Goal: Task Accomplishment & Management: Complete application form

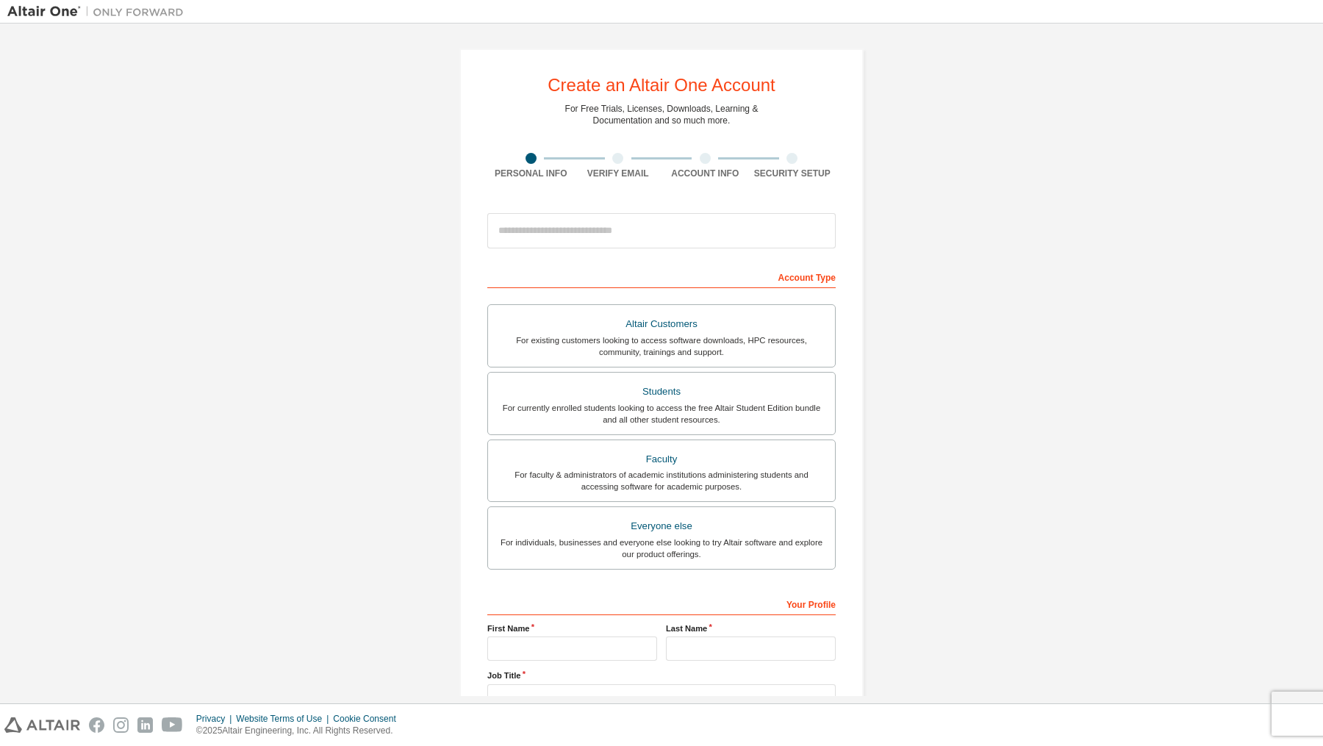
click at [620, 156] on div at bounding box center [618, 158] width 87 height 11
click at [601, 212] on div at bounding box center [661, 231] width 348 height 50
click at [607, 155] on div at bounding box center [618, 158] width 87 height 11
click at [673, 429] on label "Students For currently enrolled students looking to access the free Altair Stud…" at bounding box center [661, 403] width 348 height 63
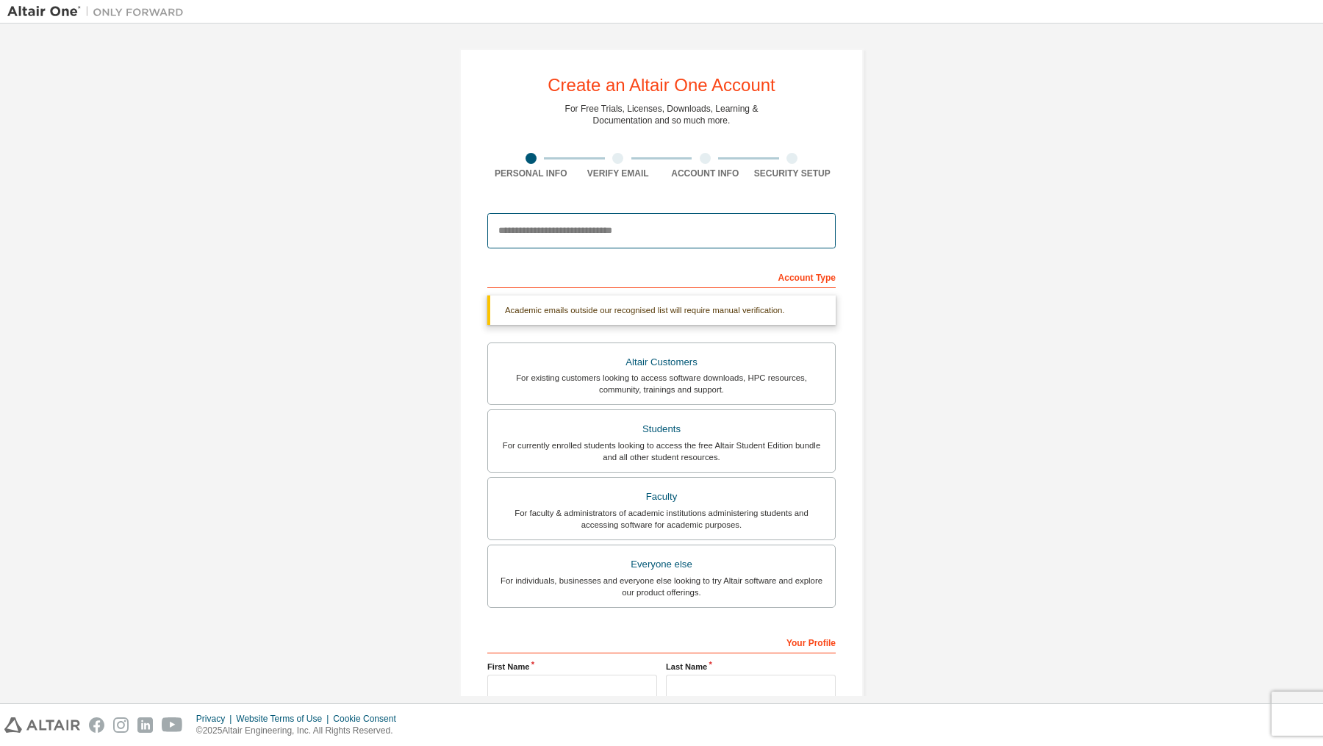
click at [628, 223] on input "email" at bounding box center [661, 230] width 348 height 35
click at [617, 229] on input "email" at bounding box center [661, 230] width 348 height 35
type input "**********"
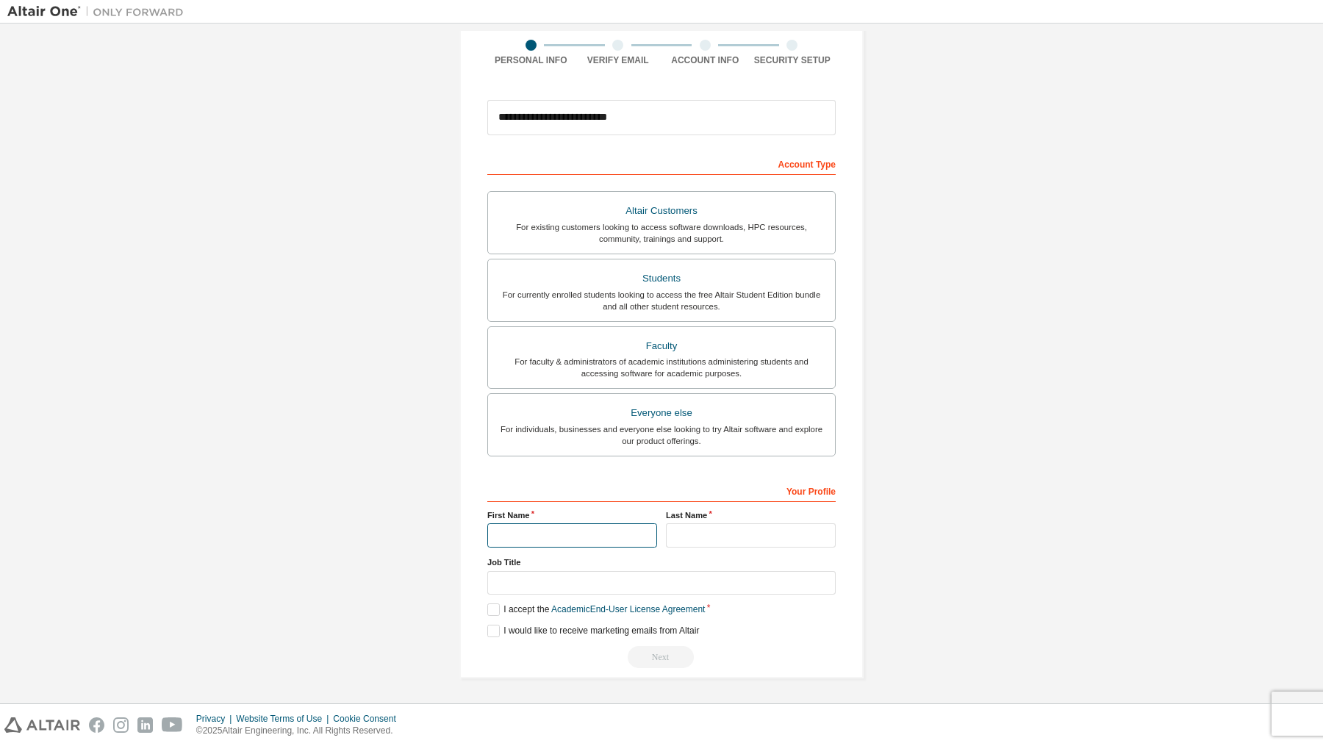
scroll to position [83, 0]
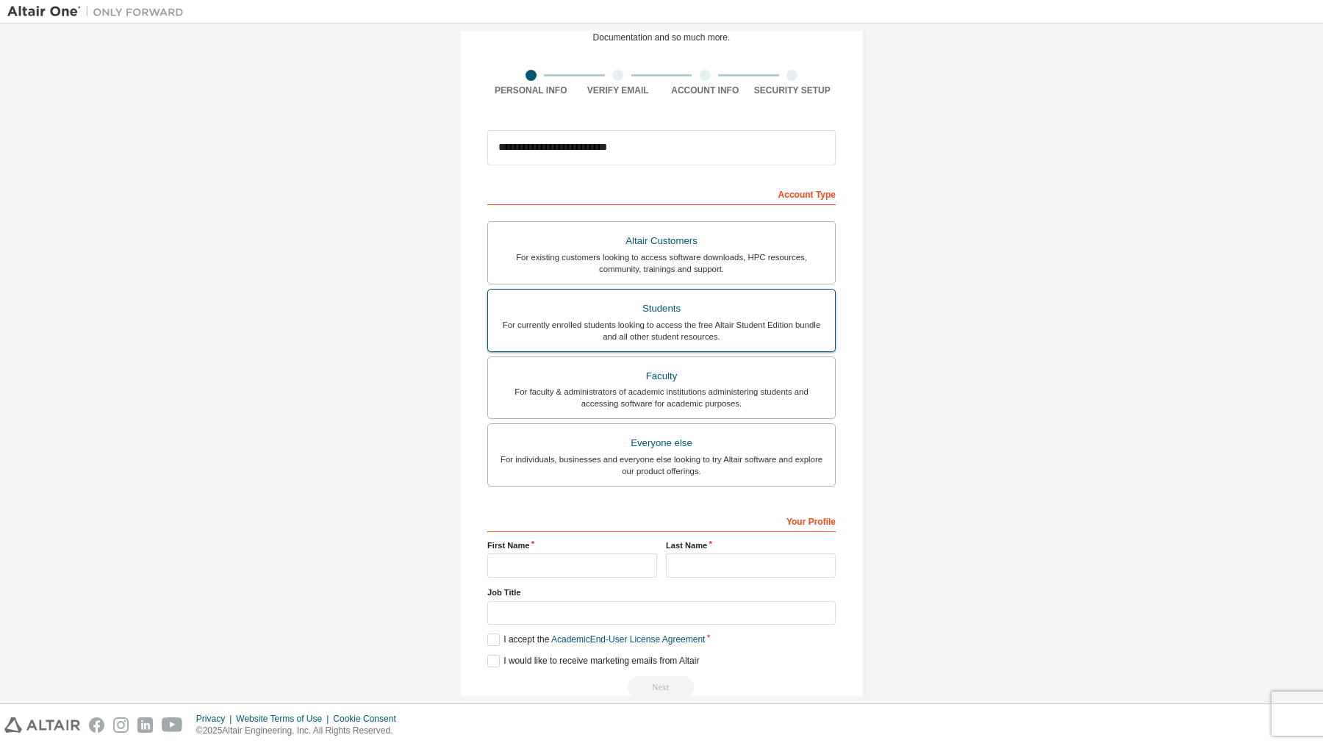
click at [603, 320] on div "For currently enrolled students looking to access the free Altair Student Editi…" at bounding box center [661, 331] width 329 height 24
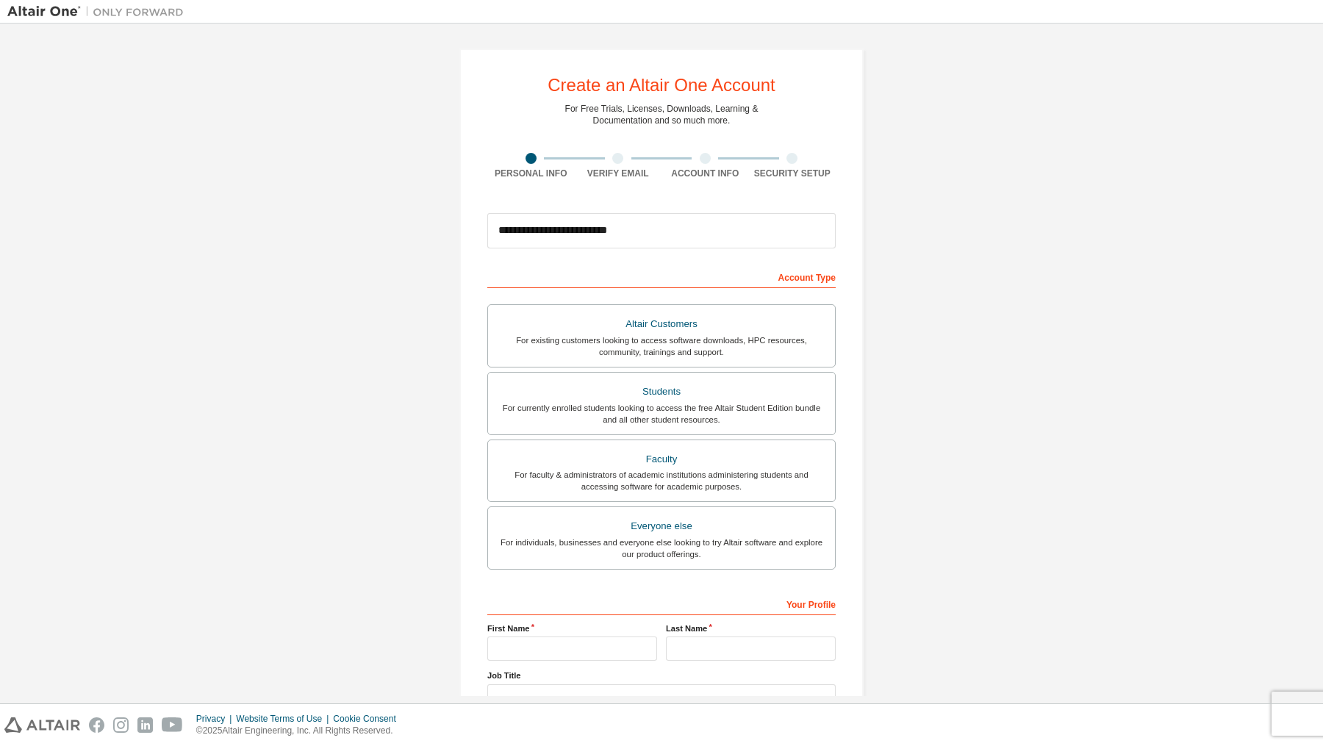
scroll to position [0, 0]
type input "**********"
click at [651, 406] on div "For currently enrolled students looking to access the free Altair Student Editi…" at bounding box center [661, 414] width 329 height 24
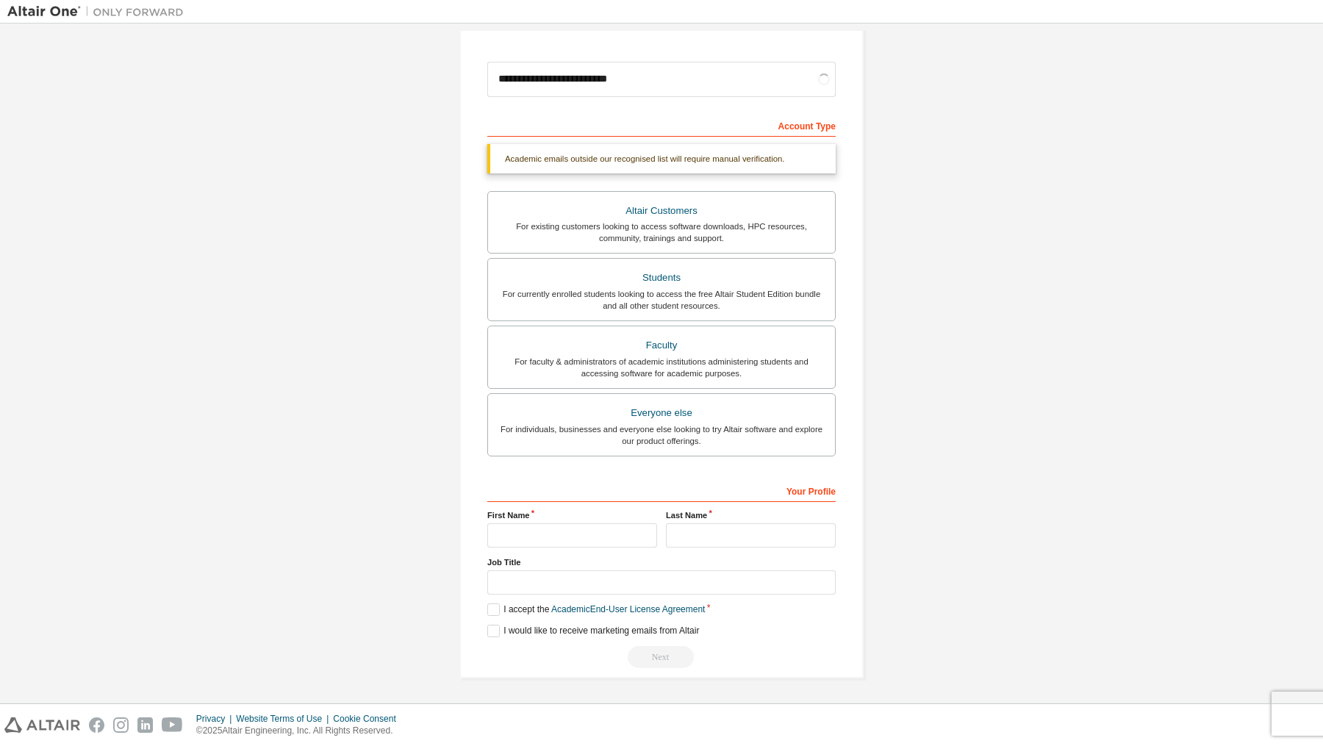
scroll to position [156, 0]
click at [537, 527] on input "text" at bounding box center [572, 535] width 170 height 24
type input "*******"
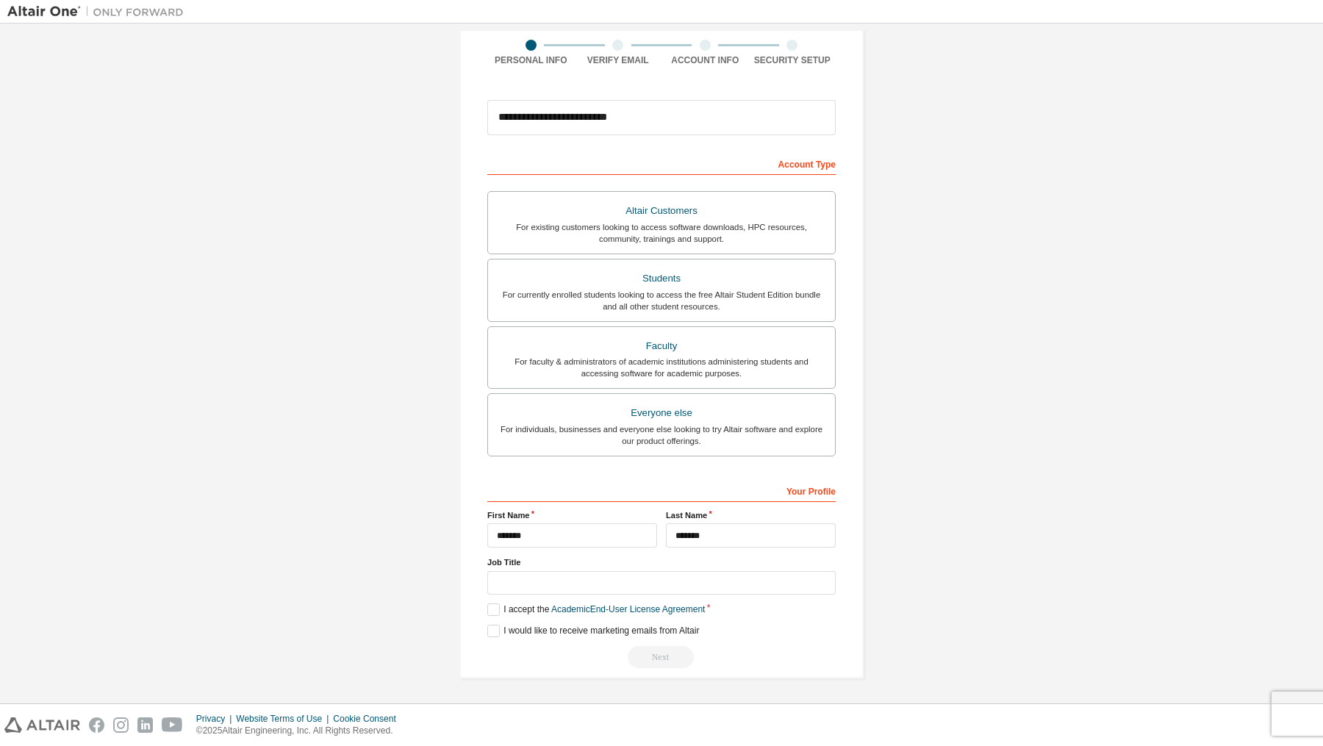
type input "*******"
click at [490, 608] on label "I accept the Academic End-User License Agreement" at bounding box center [596, 611] width 218 height 12
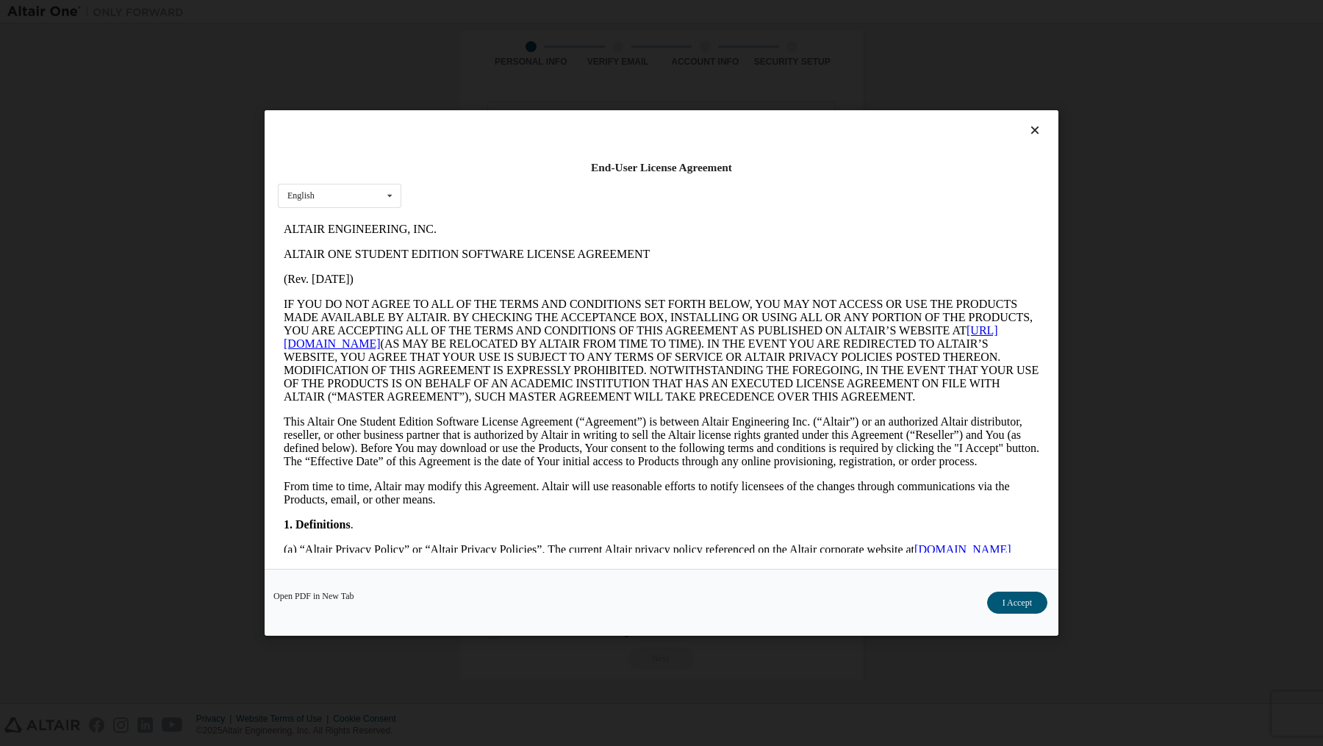
scroll to position [0, 0]
click at [1005, 600] on button "I Accept" at bounding box center [1017, 603] width 60 height 22
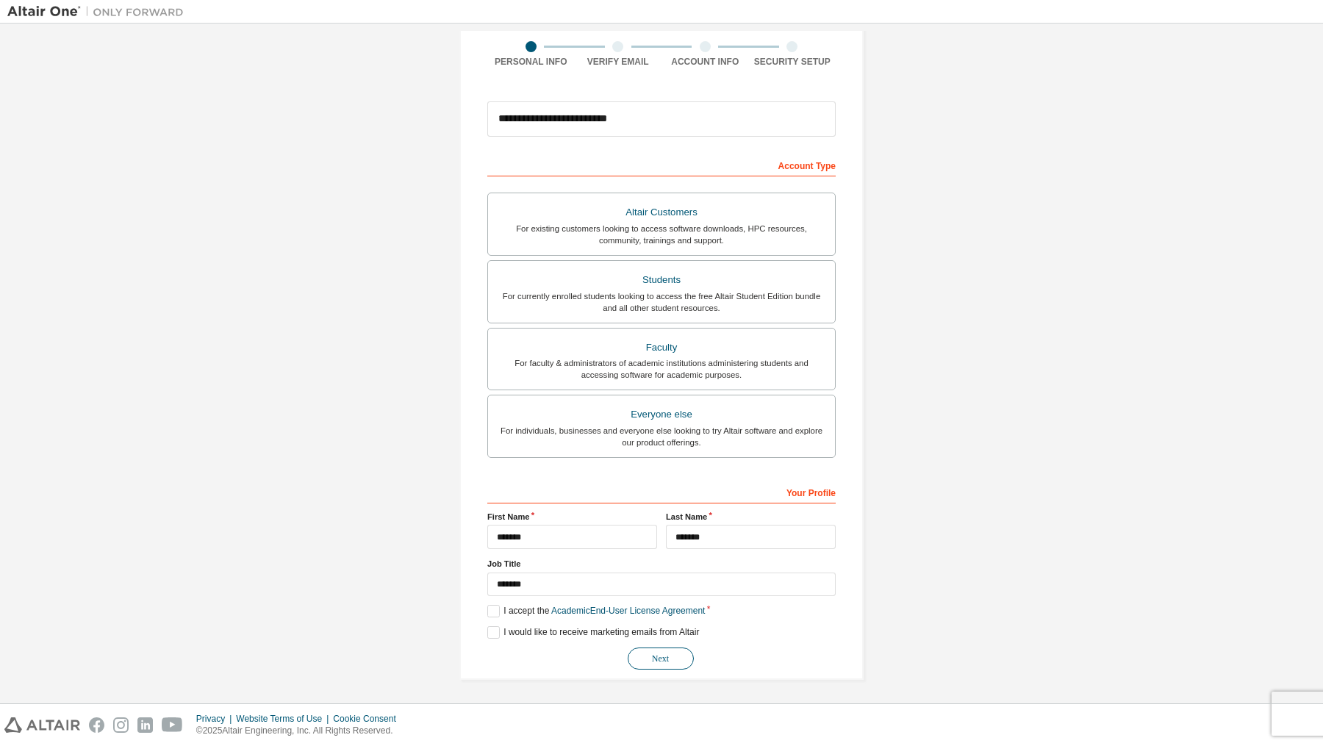
click at [655, 658] on button "Next" at bounding box center [661, 659] width 66 height 22
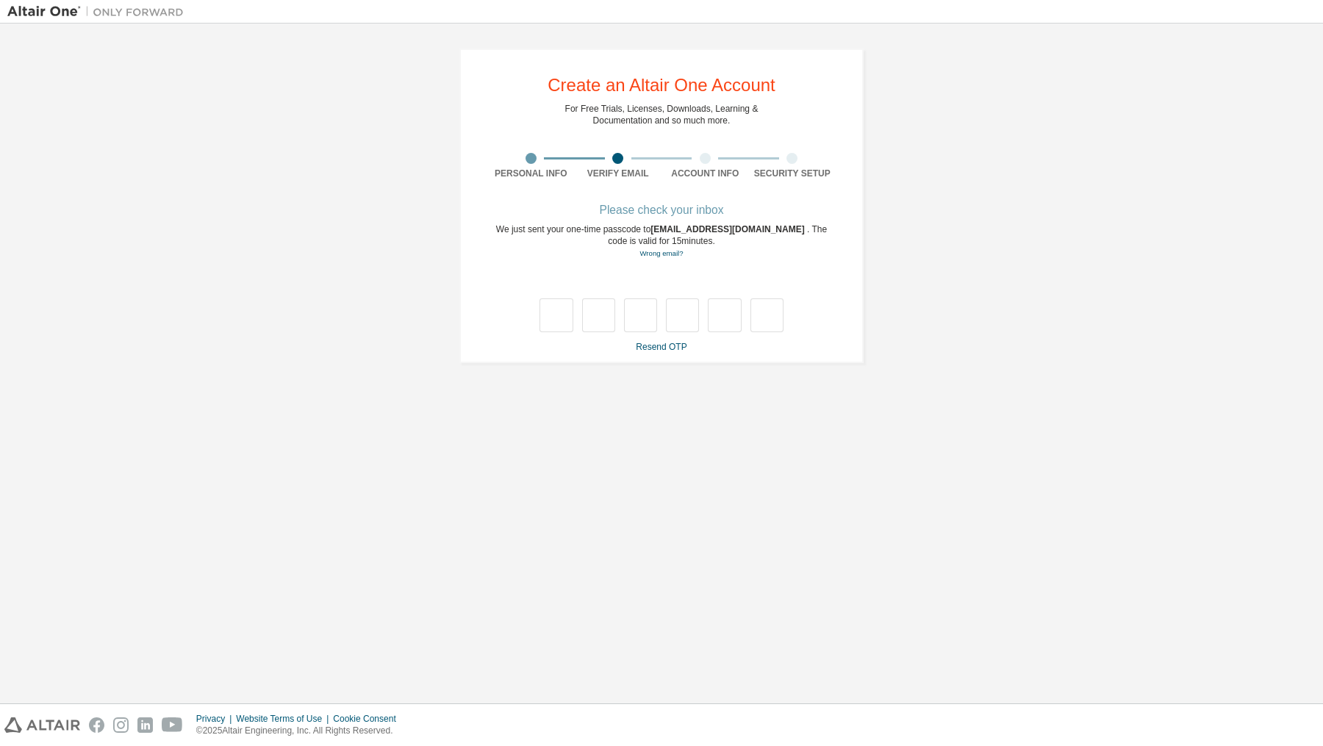
type input "*"
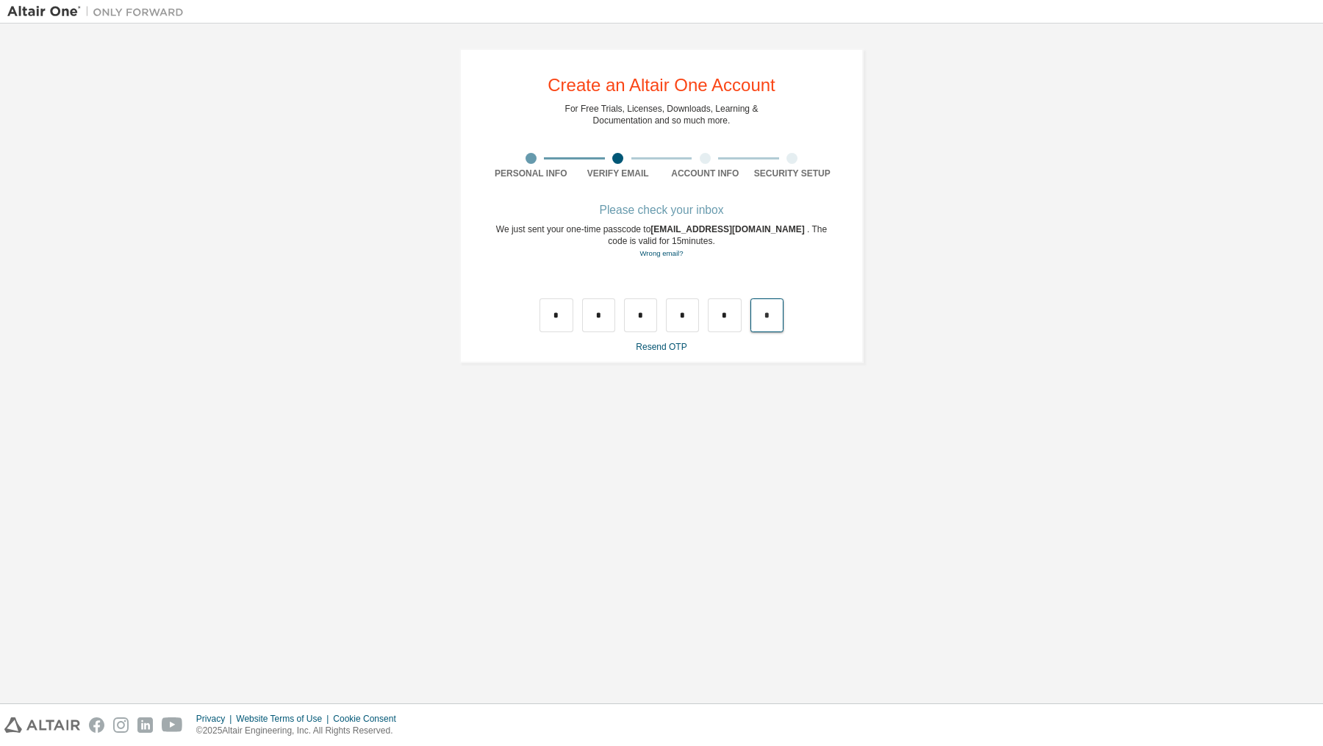
type input "*"
